Goal: Task Accomplishment & Management: Manage account settings

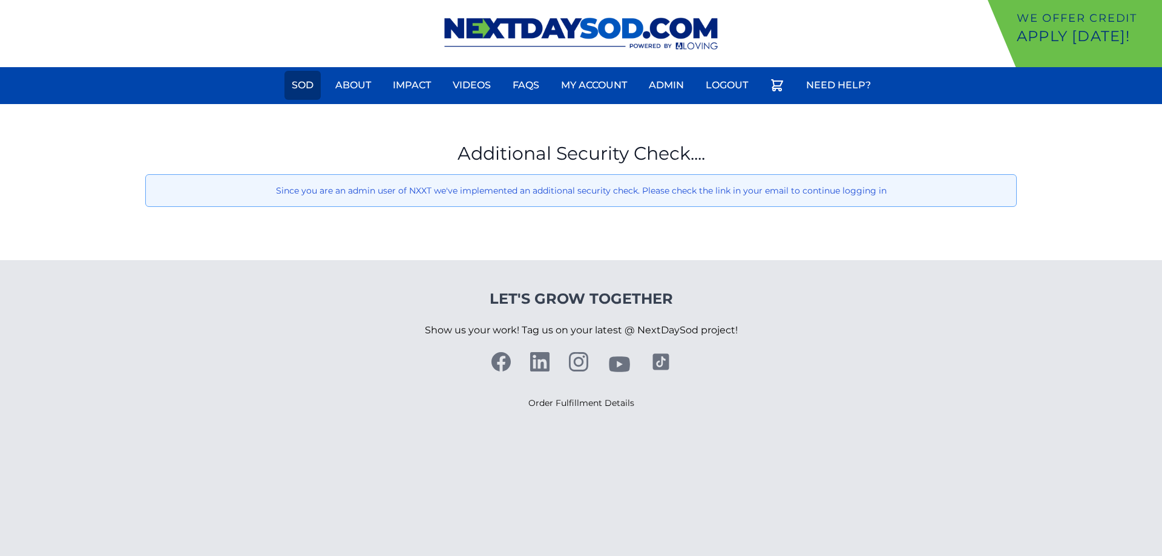
click at [307, 83] on link "Sod" at bounding box center [302, 85] width 36 height 29
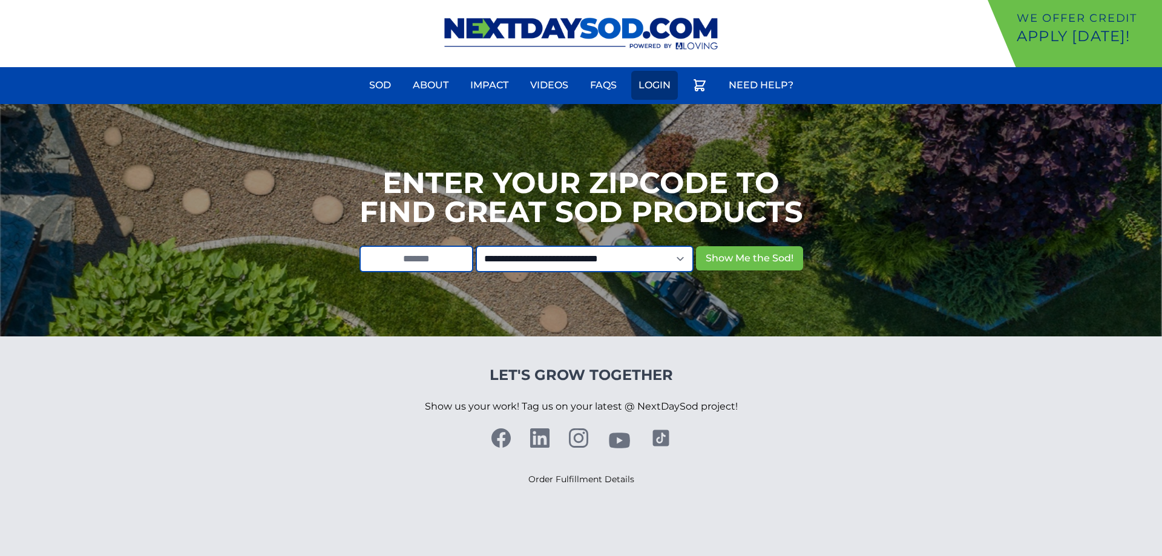
click at [664, 84] on link "Login" at bounding box center [654, 85] width 47 height 29
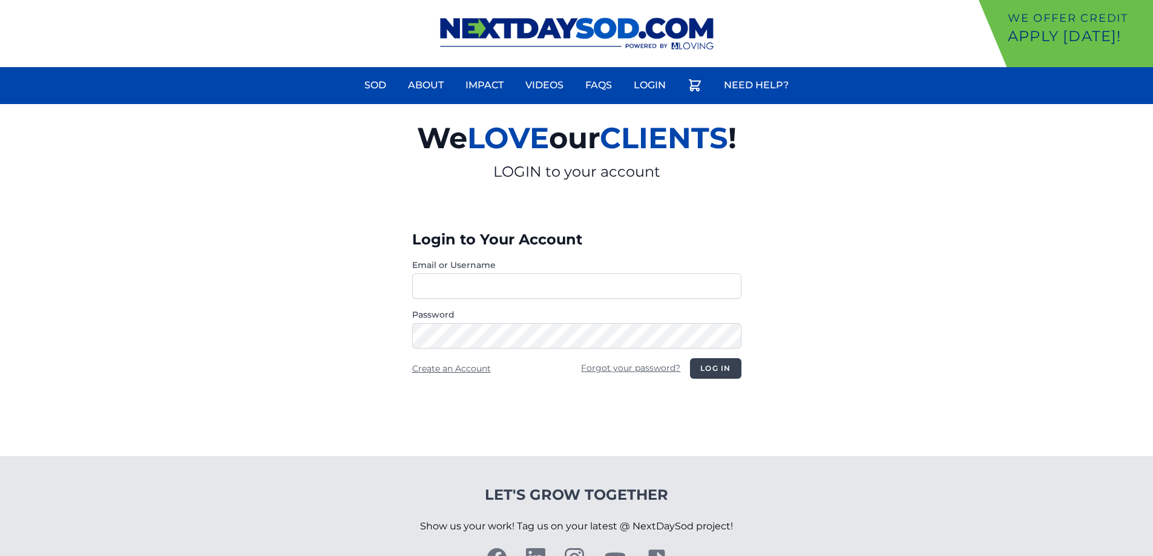
type input "**********"
click at [704, 365] on button "Log in" at bounding box center [715, 368] width 51 height 21
